Goal: Learn about a topic: Learn about a topic

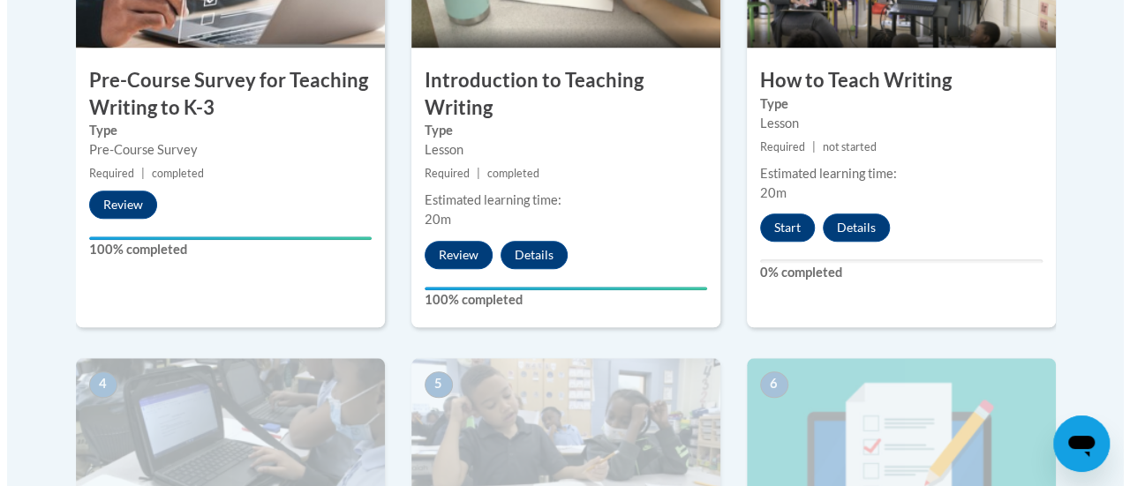
scroll to position [721, 0]
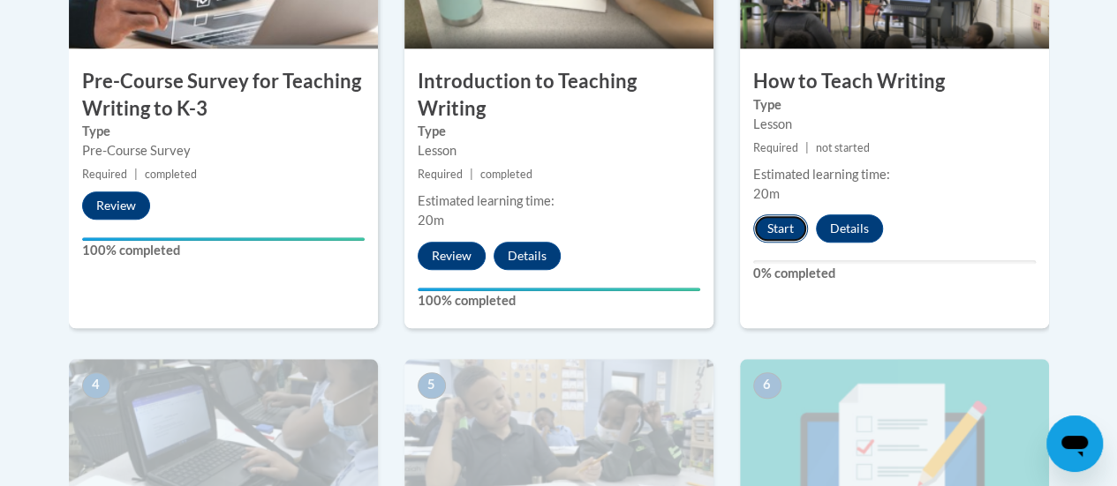
click at [785, 227] on button "Start" at bounding box center [780, 228] width 55 height 28
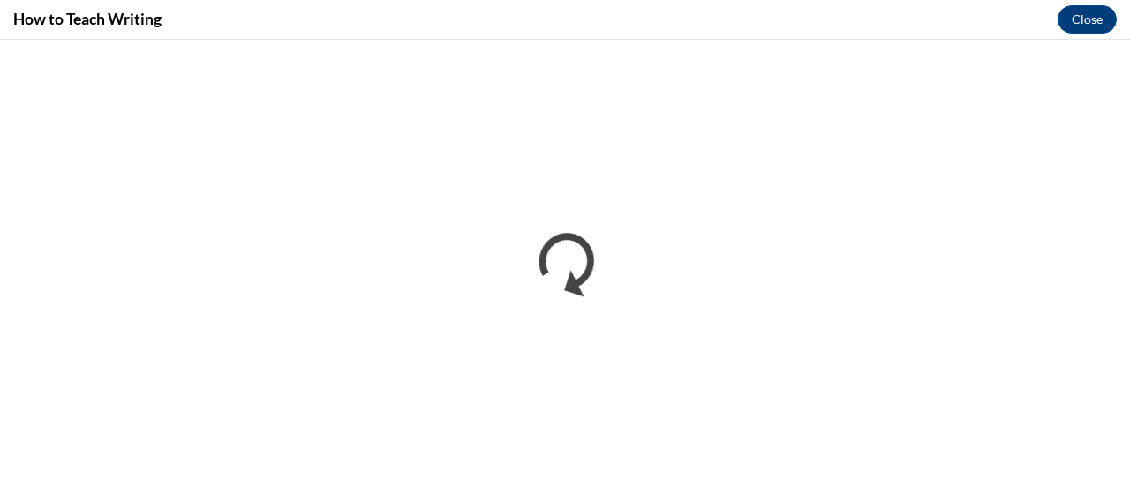
scroll to position [0, 0]
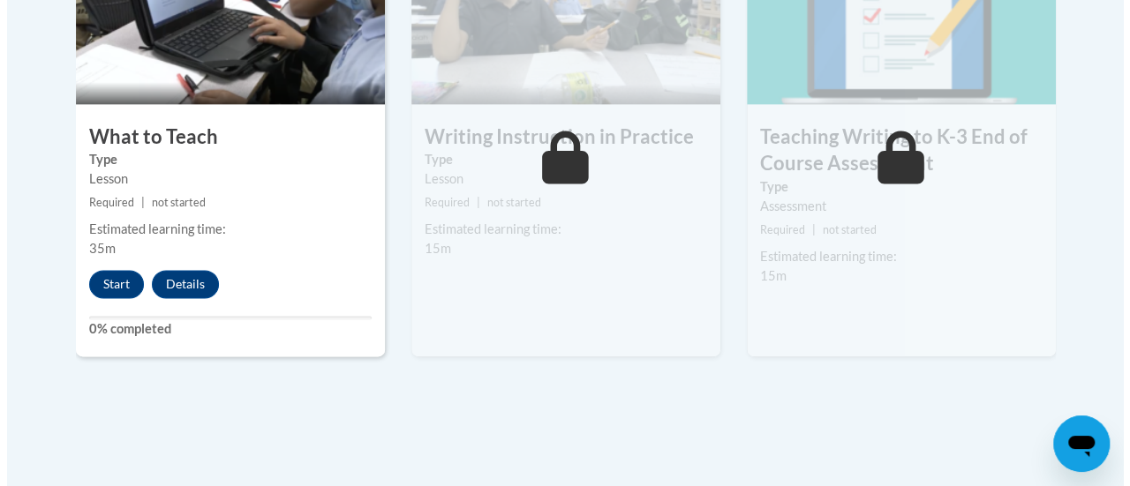
scroll to position [1163, 0]
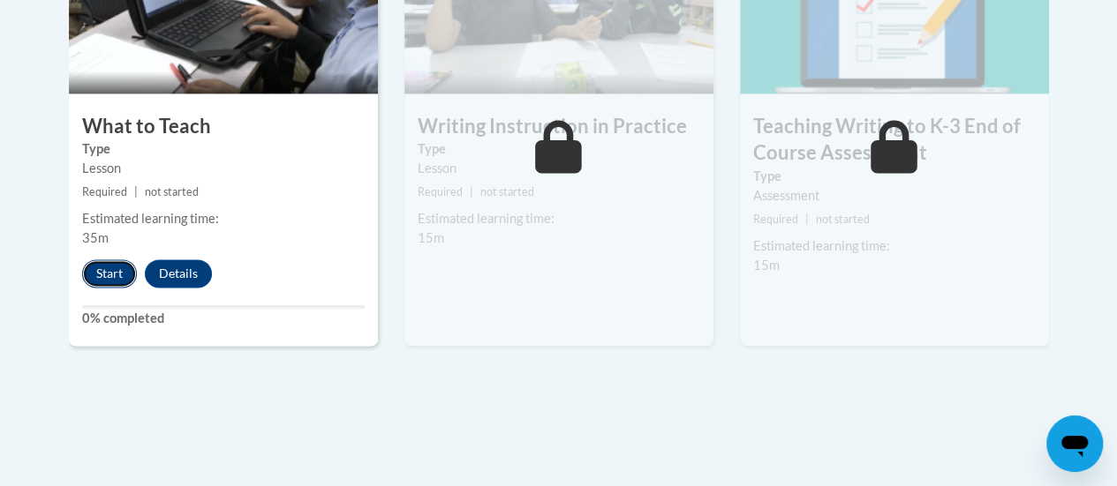
click at [96, 265] on button "Start" at bounding box center [109, 273] width 55 height 28
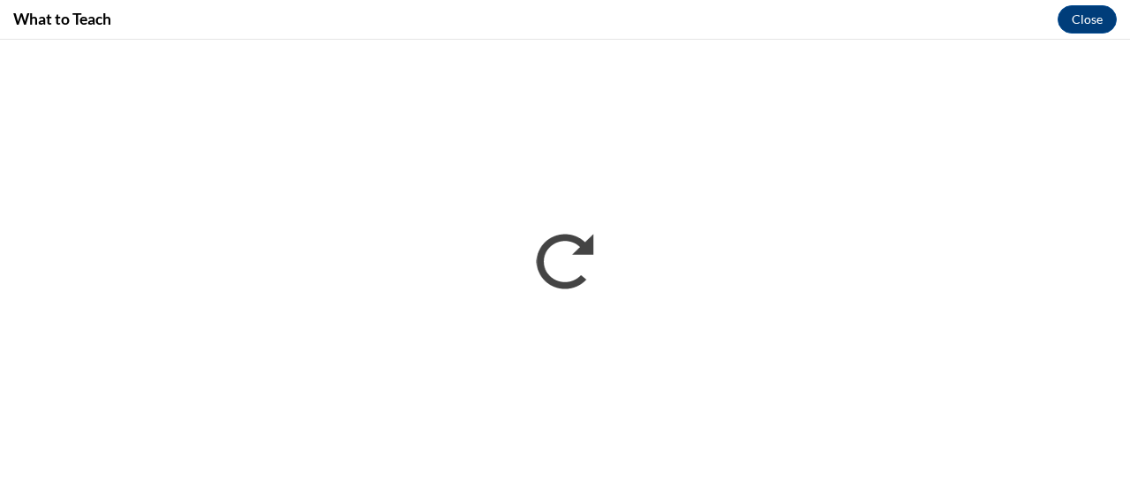
scroll to position [0, 0]
